Goal: Find specific page/section: Find specific page/section

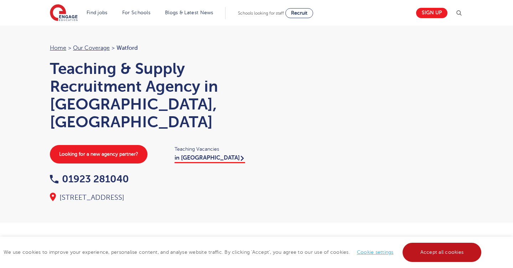
click at [443, 254] on link "Accept all cookies" at bounding box center [441, 252] width 79 height 19
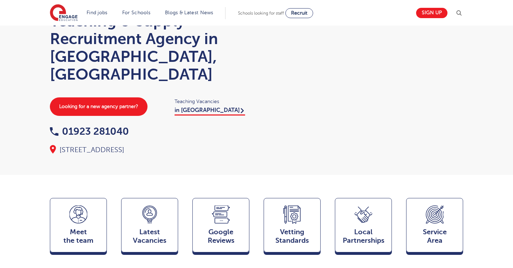
scroll to position [83, 0]
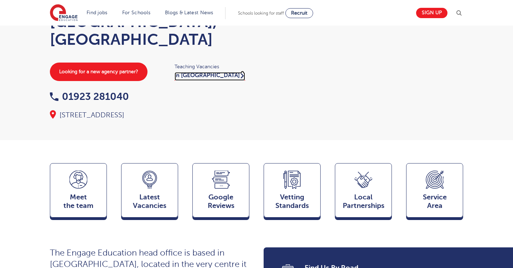
click at [200, 72] on link "in Watford" at bounding box center [209, 76] width 70 height 9
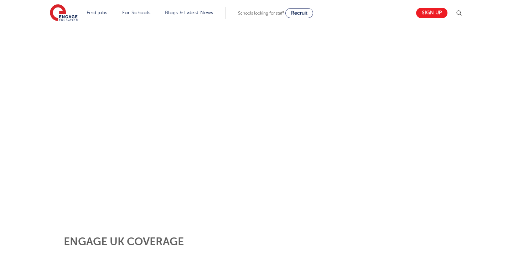
scroll to position [94, 0]
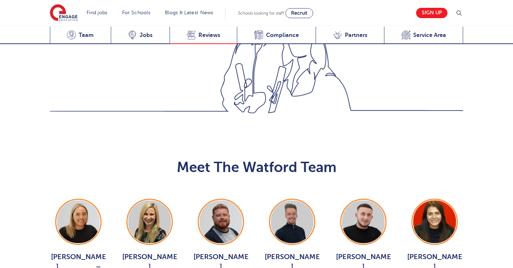
scroll to position [664, 0]
